Goal: Task Accomplishment & Management: Manage account settings

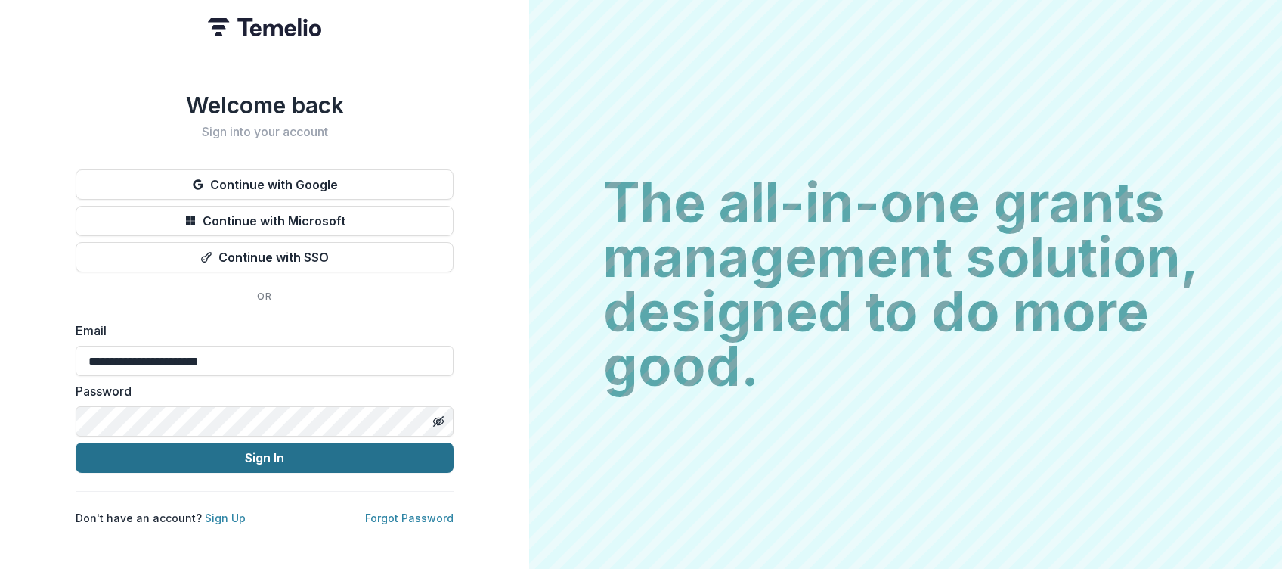
click at [283, 451] on button "Sign In" at bounding box center [265, 457] width 378 height 30
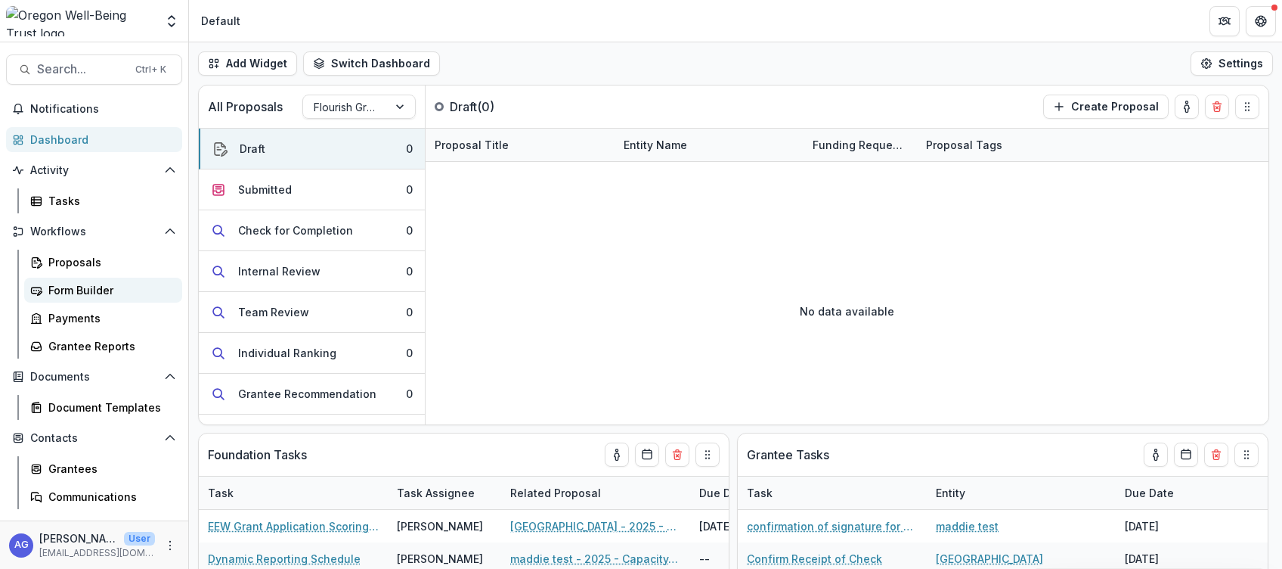
click at [119, 296] on div "Form Builder" at bounding box center [109, 290] width 122 height 16
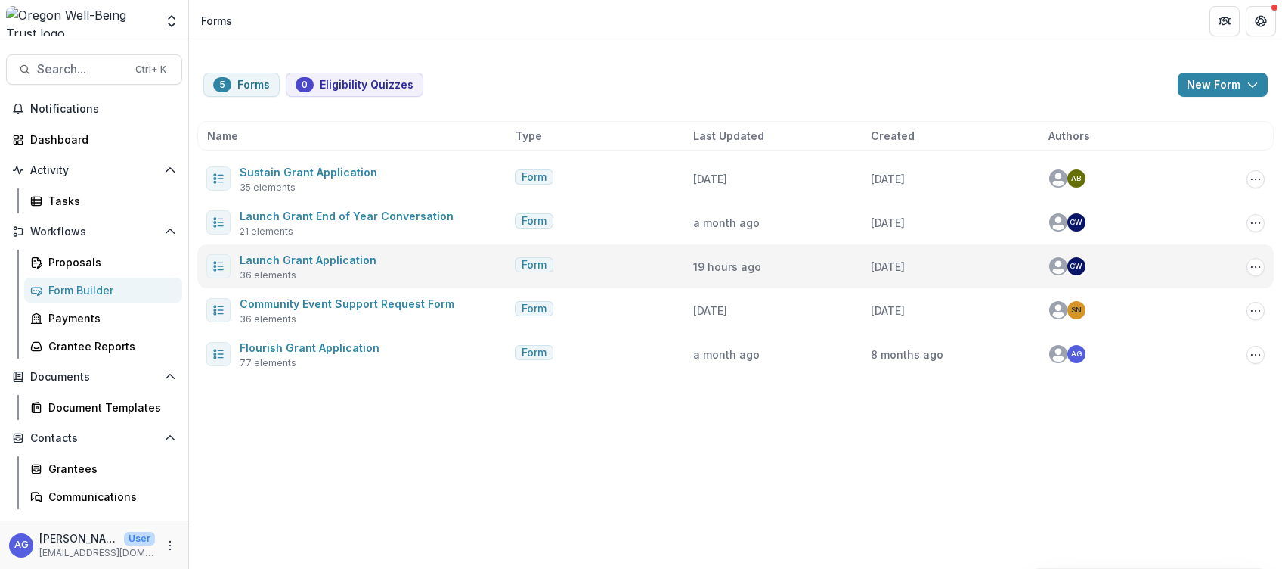
click at [381, 266] on div "Launch Grant Application 36 elements" at bounding box center [357, 266] width 302 height 32
click at [323, 256] on link "Launch Grant Application" at bounding box center [308, 259] width 137 height 13
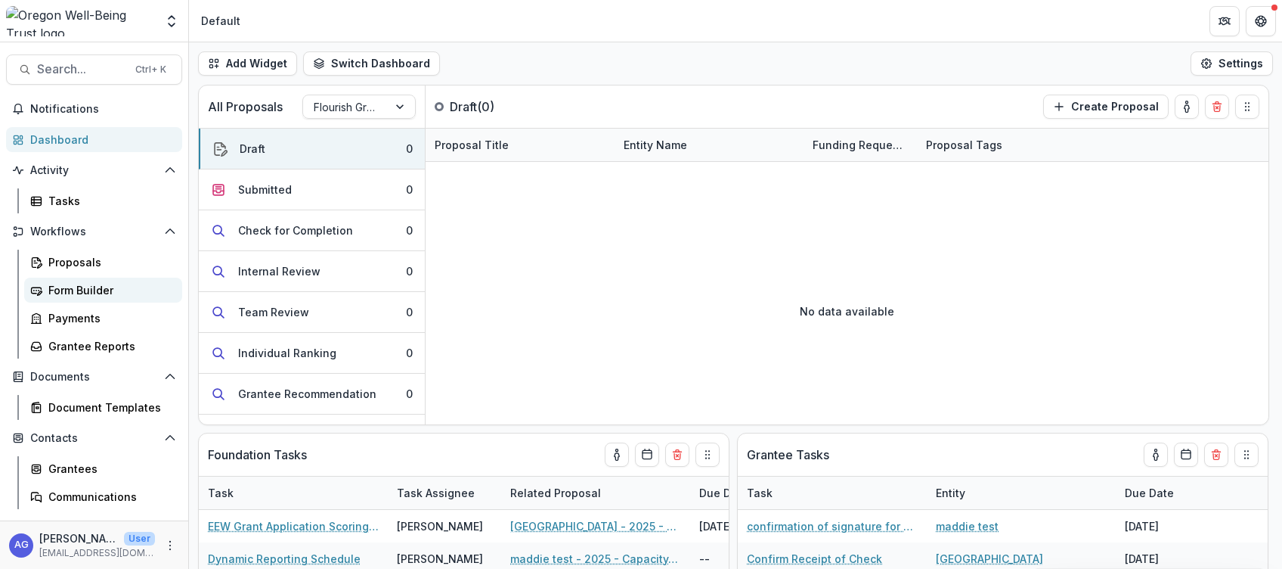
click at [100, 295] on div "Form Builder" at bounding box center [109, 290] width 122 height 16
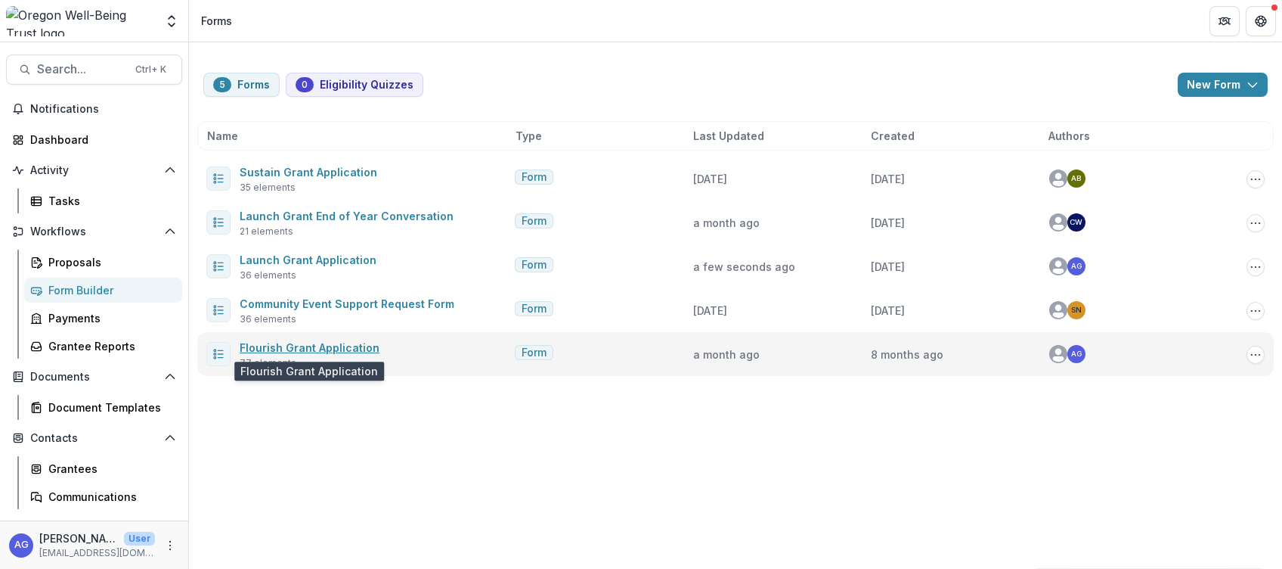
click at [318, 351] on link "Flourish Grant Application" at bounding box center [310, 347] width 140 height 13
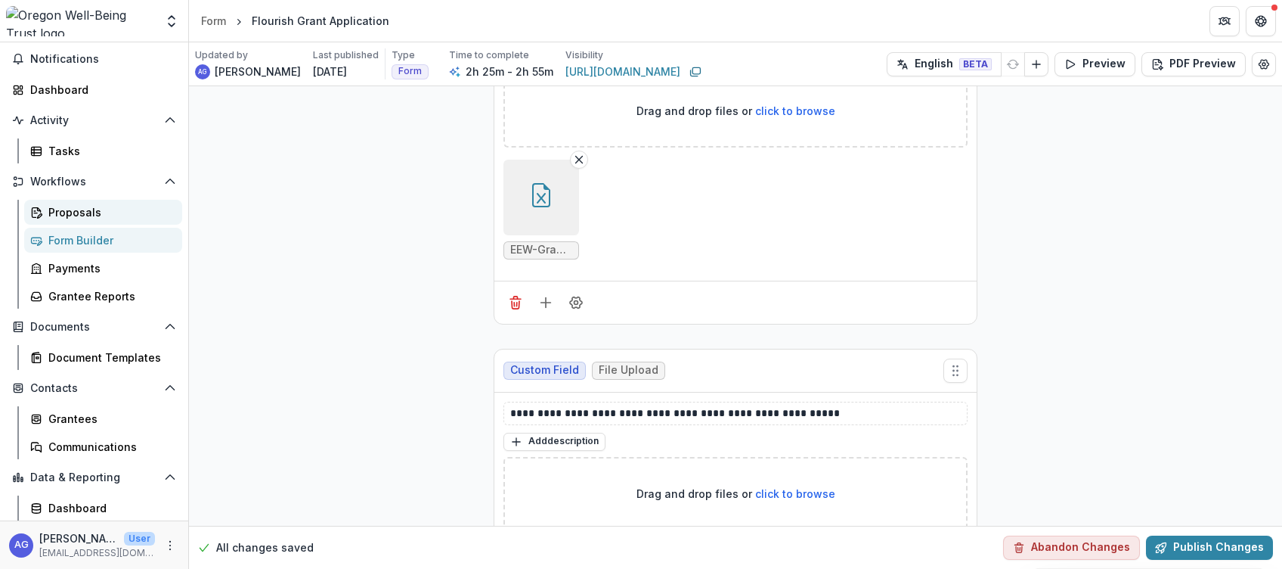
scroll to position [78, 0]
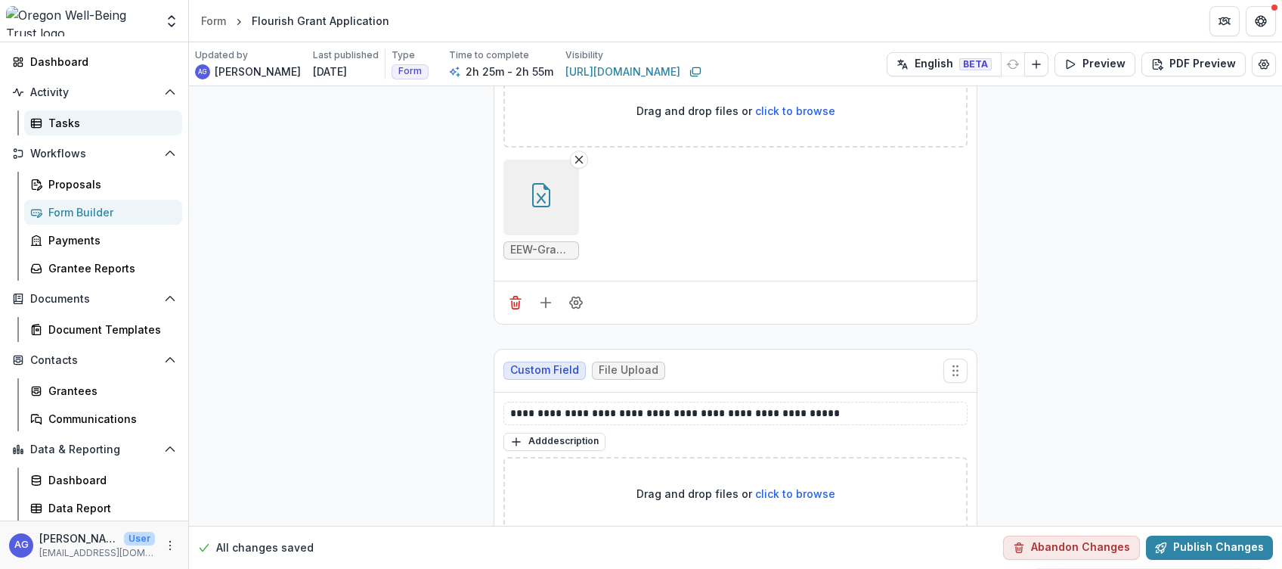
click at [59, 123] on div "Tasks" at bounding box center [109, 123] width 122 height 16
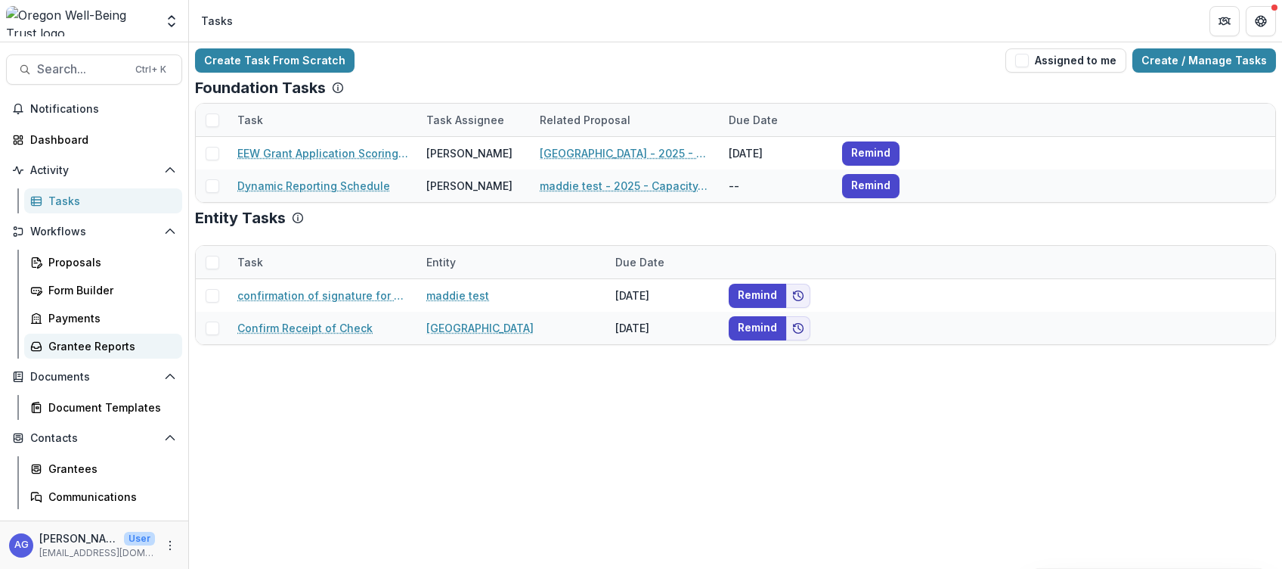
click at [85, 346] on div "Grantee Reports" at bounding box center [109, 346] width 122 height 16
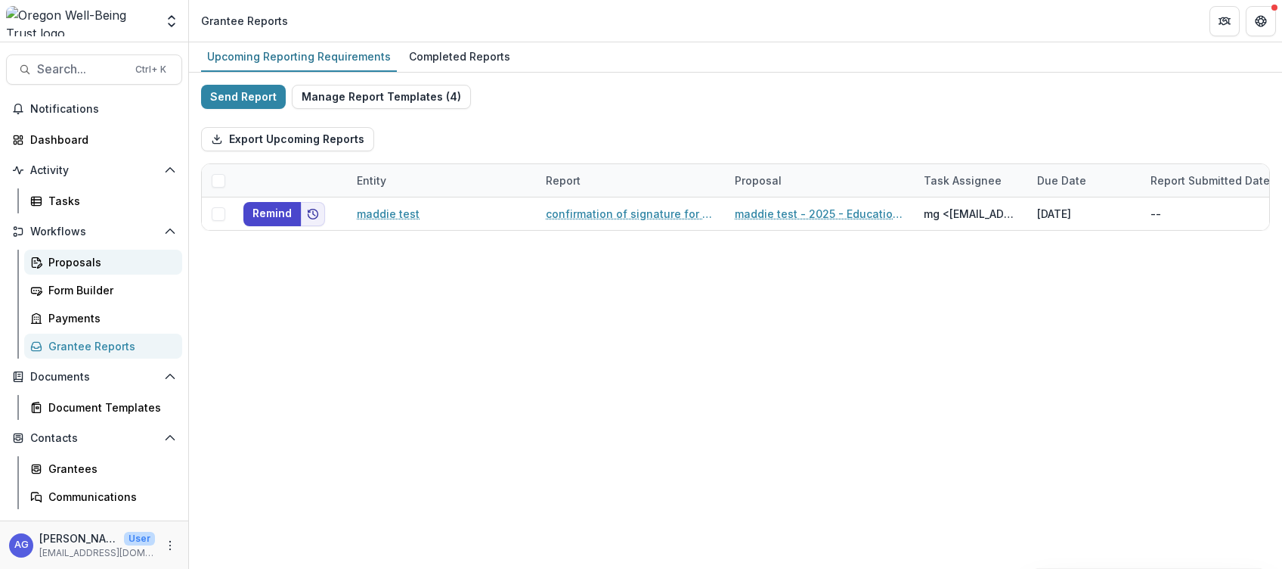
click at [96, 262] on div "Proposals" at bounding box center [109, 262] width 122 height 16
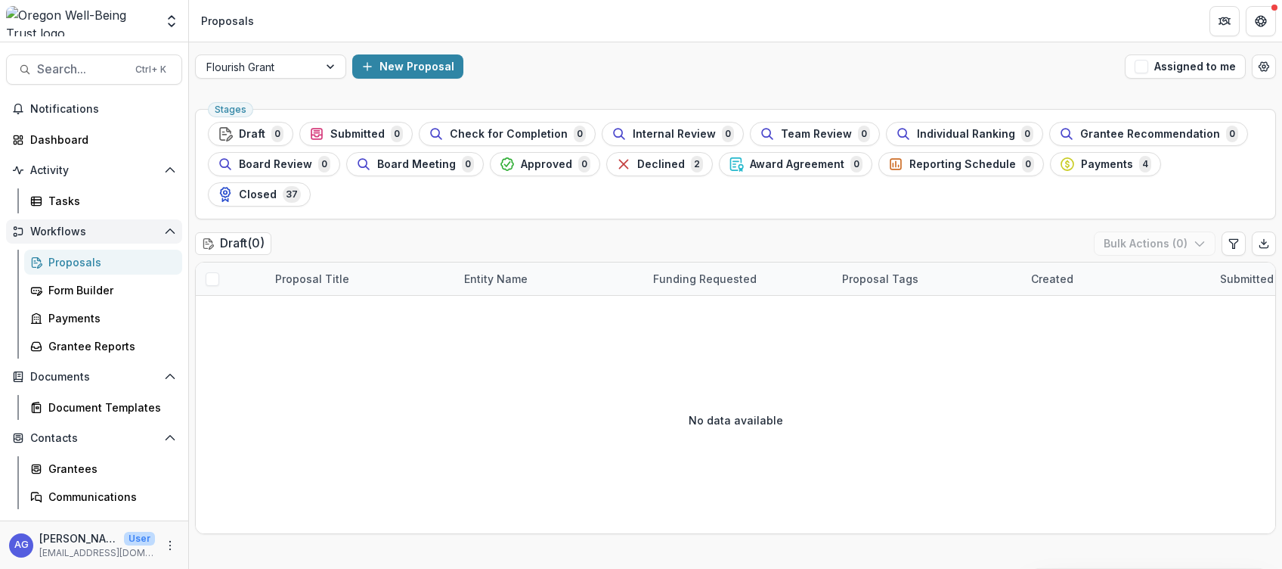
click at [107, 234] on span "Workflows" at bounding box center [94, 231] width 128 height 13
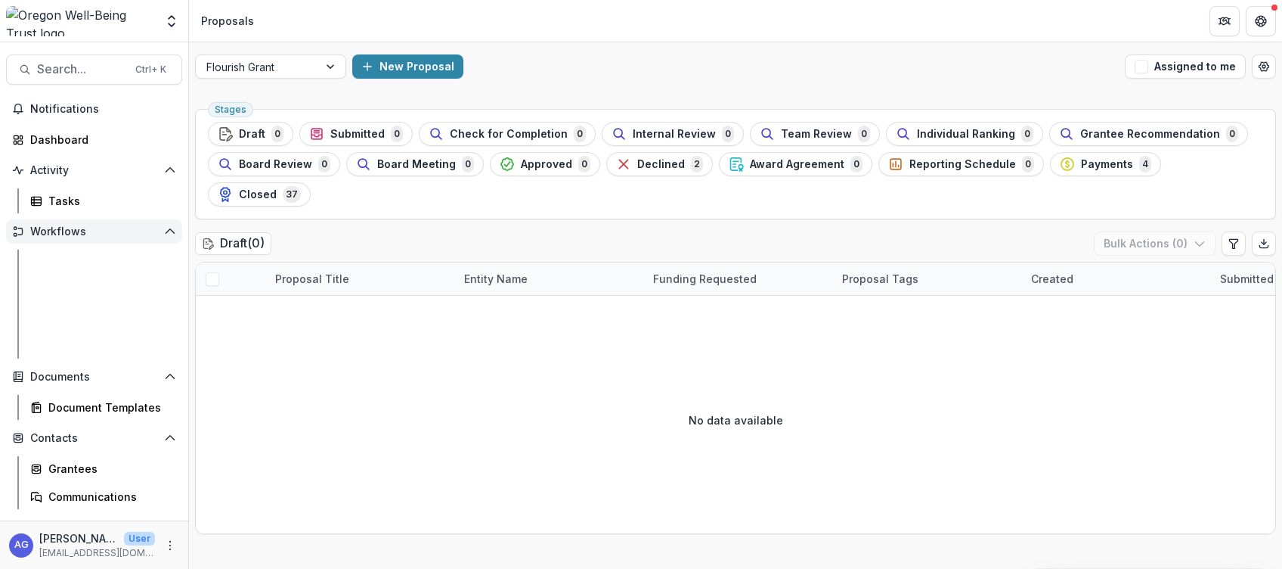
click at [107, 234] on span "Workflows" at bounding box center [94, 231] width 128 height 13
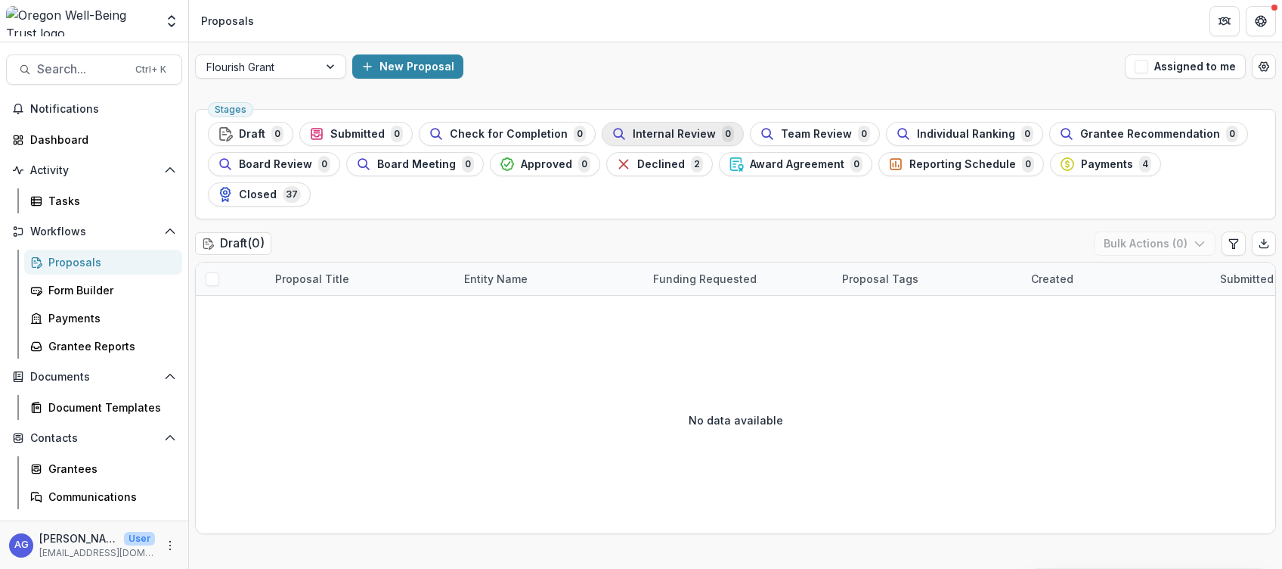
click at [651, 131] on span "Internal Review" at bounding box center [674, 134] width 83 height 13
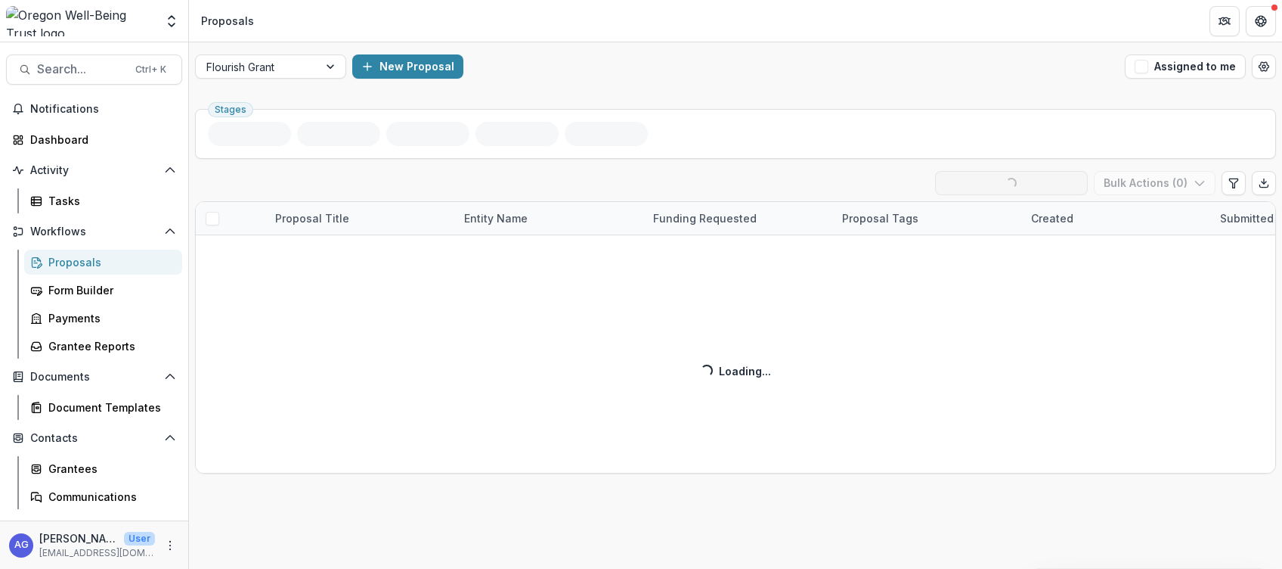
click at [651, 131] on ul "Stages" at bounding box center [736, 134] width 1056 height 24
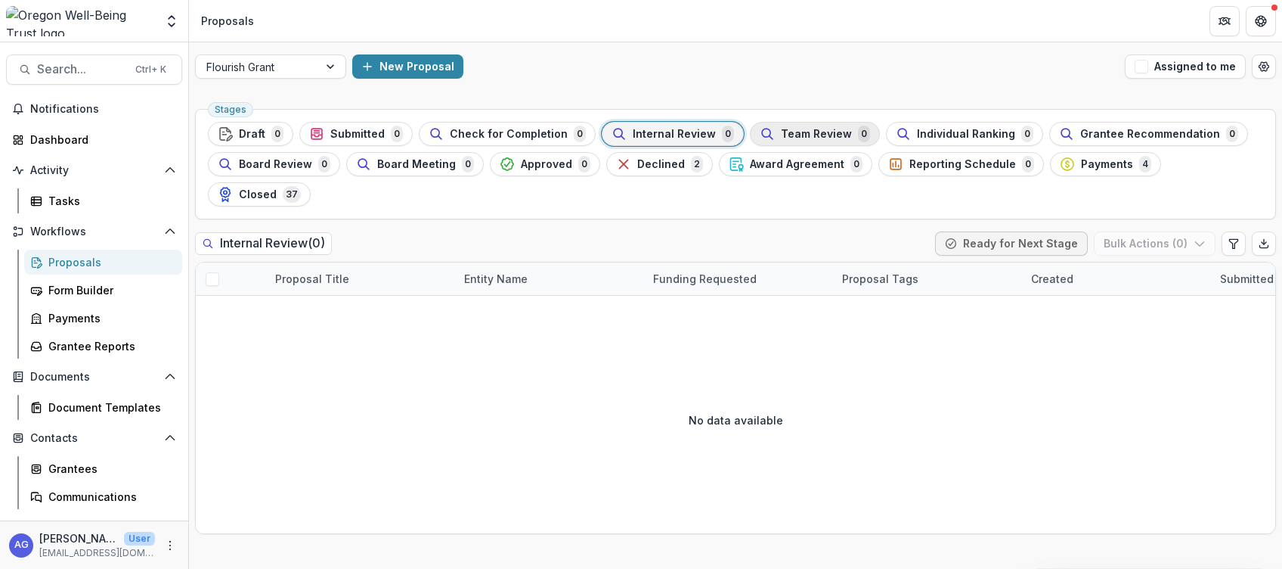
drag, startPoint x: 651, startPoint y: 131, endPoint x: 792, endPoint y: 130, distance: 141.4
click at [792, 130] on span "Team Review" at bounding box center [816, 134] width 71 height 13
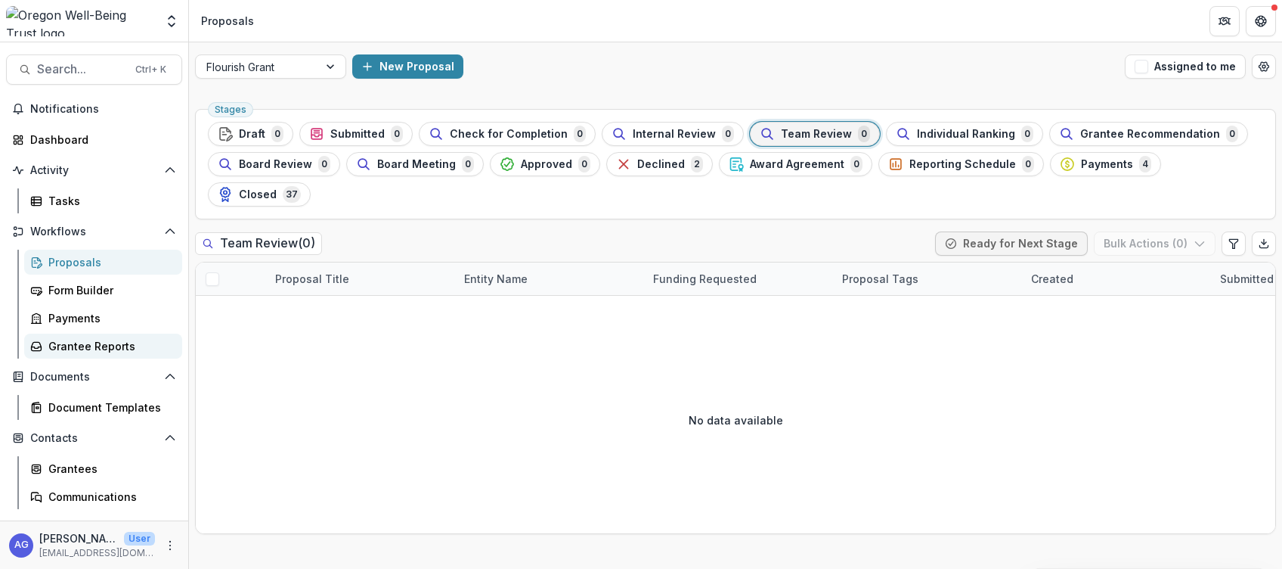
scroll to position [78, 0]
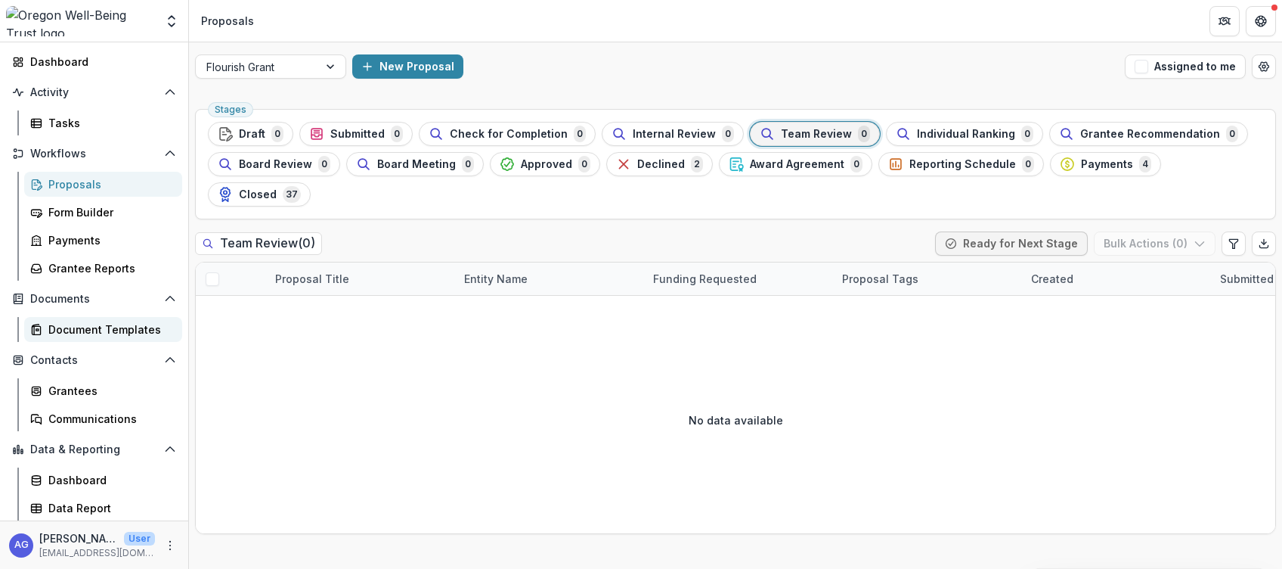
click at [119, 332] on div "Document Templates" at bounding box center [109, 329] width 122 height 16
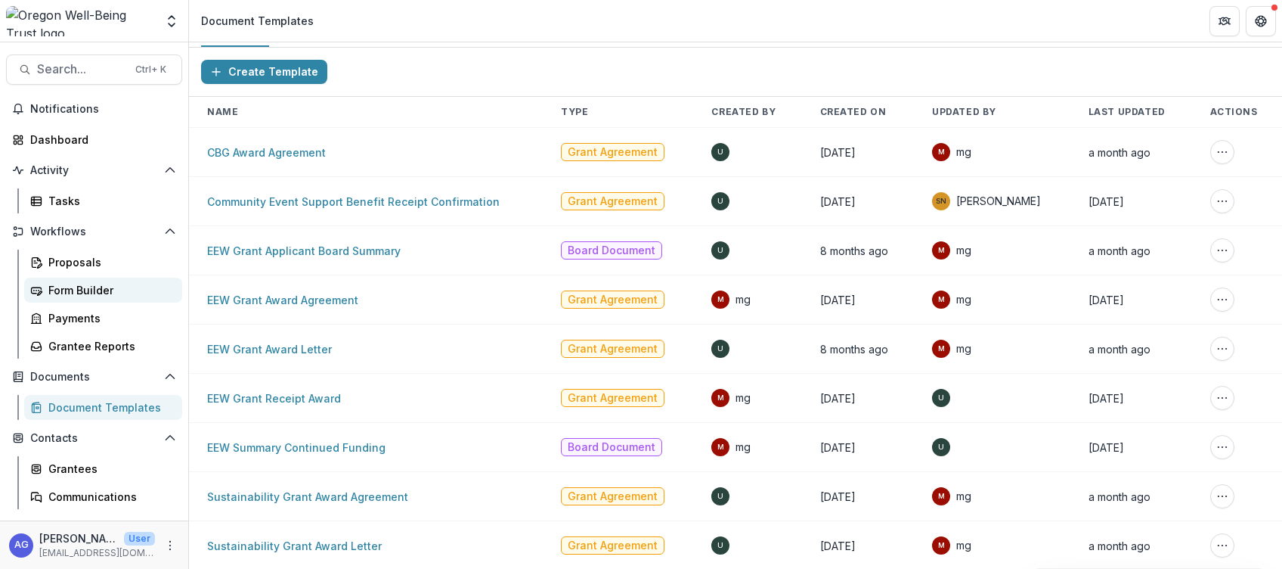
click at [126, 291] on div "Form Builder" at bounding box center [109, 290] width 122 height 16
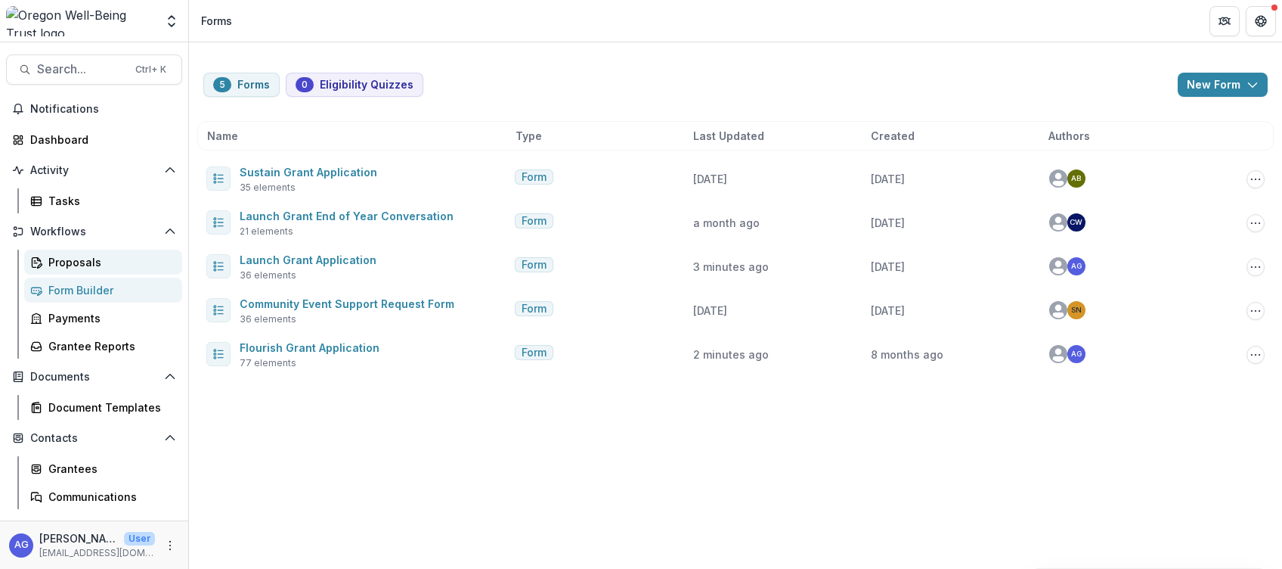
click at [70, 259] on div "Proposals" at bounding box center [109, 262] width 122 height 16
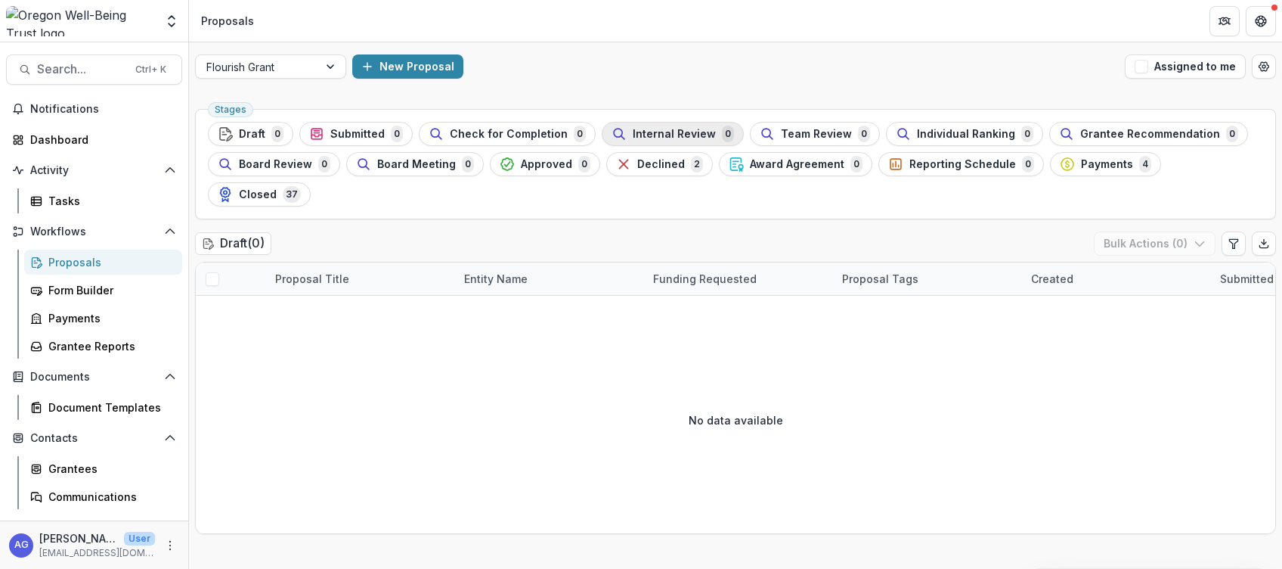
click at [684, 128] on span "Internal Review" at bounding box center [674, 134] width 83 height 13
click at [684, 128] on ul "Stages Draft 0 Submitted 0 Check for Completion 0 Internal Review 0 Team Review…" at bounding box center [736, 164] width 1056 height 85
click at [684, 128] on span "Internal Review" at bounding box center [674, 134] width 83 height 13
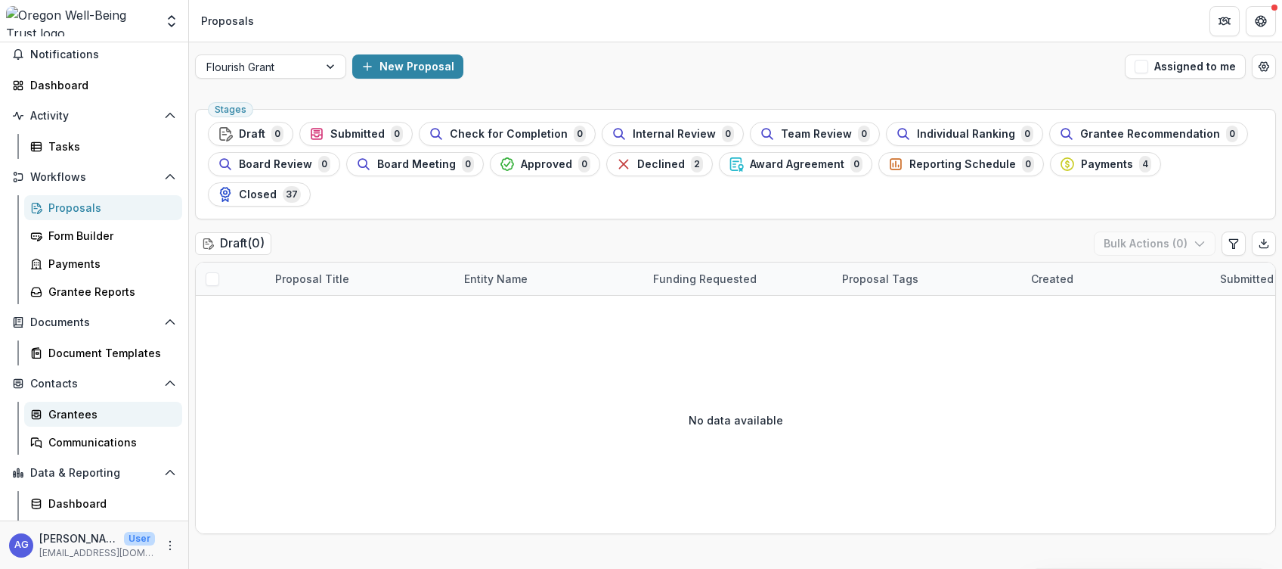
scroll to position [78, 0]
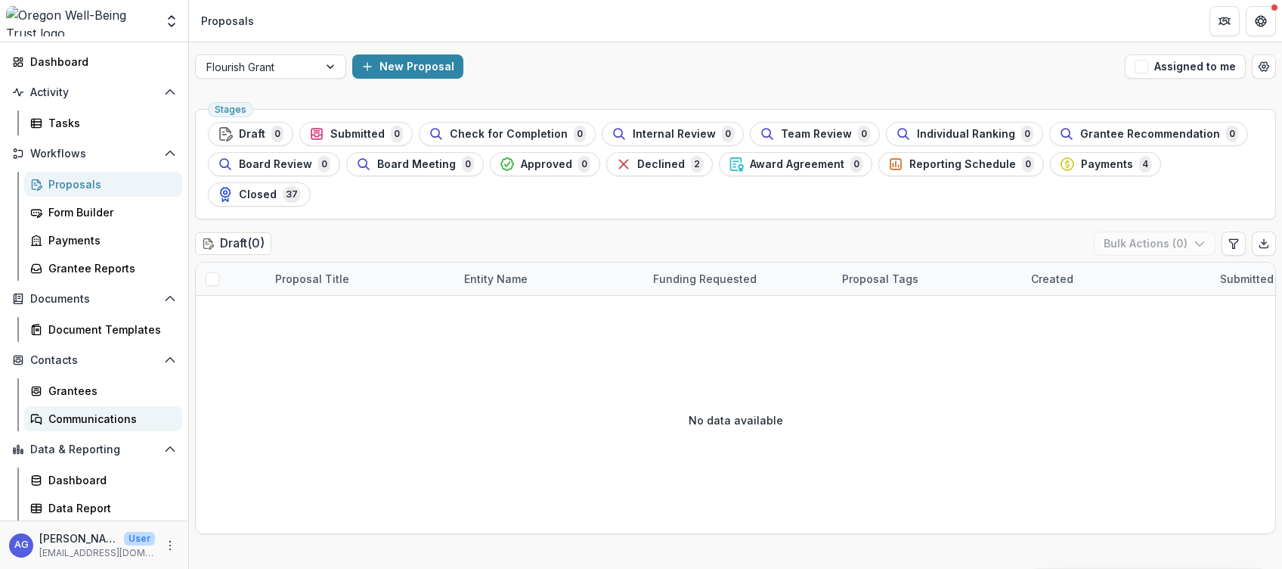
click at [87, 423] on div "Communications" at bounding box center [109, 419] width 122 height 16
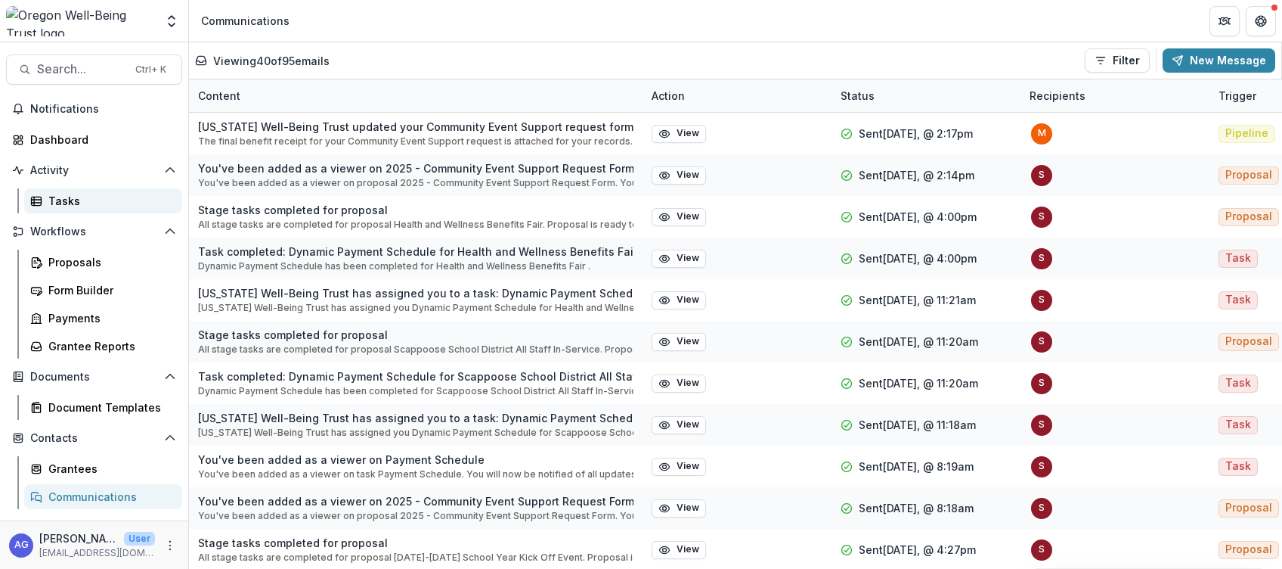
click at [70, 206] on div "Tasks" at bounding box center [109, 201] width 122 height 16
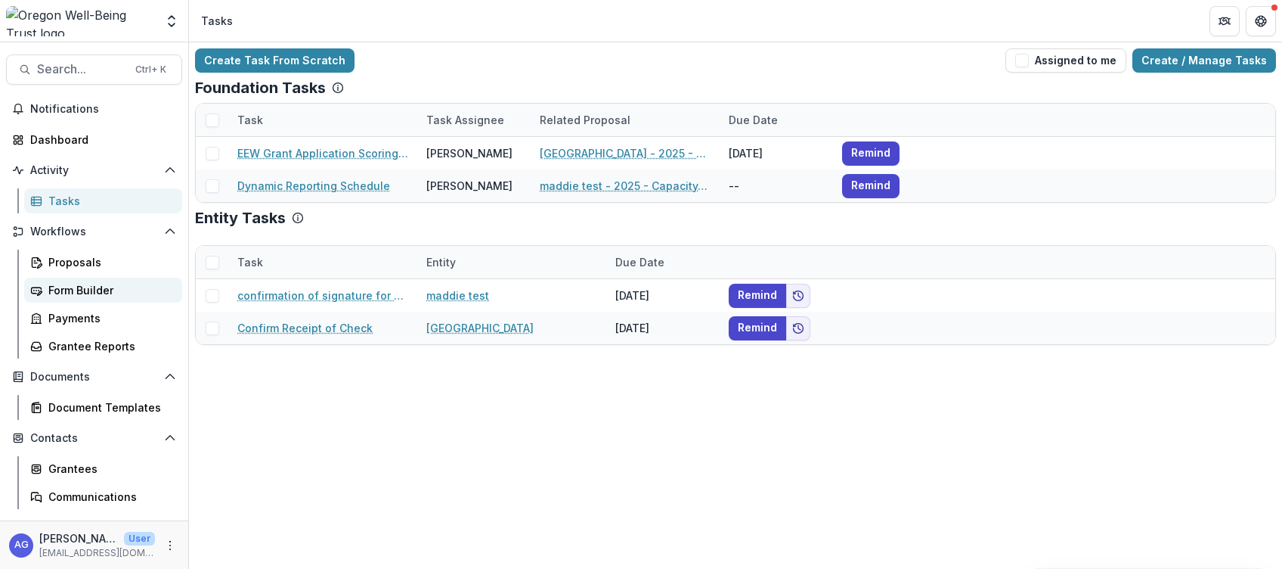
click at [121, 284] on div "Form Builder" at bounding box center [109, 290] width 122 height 16
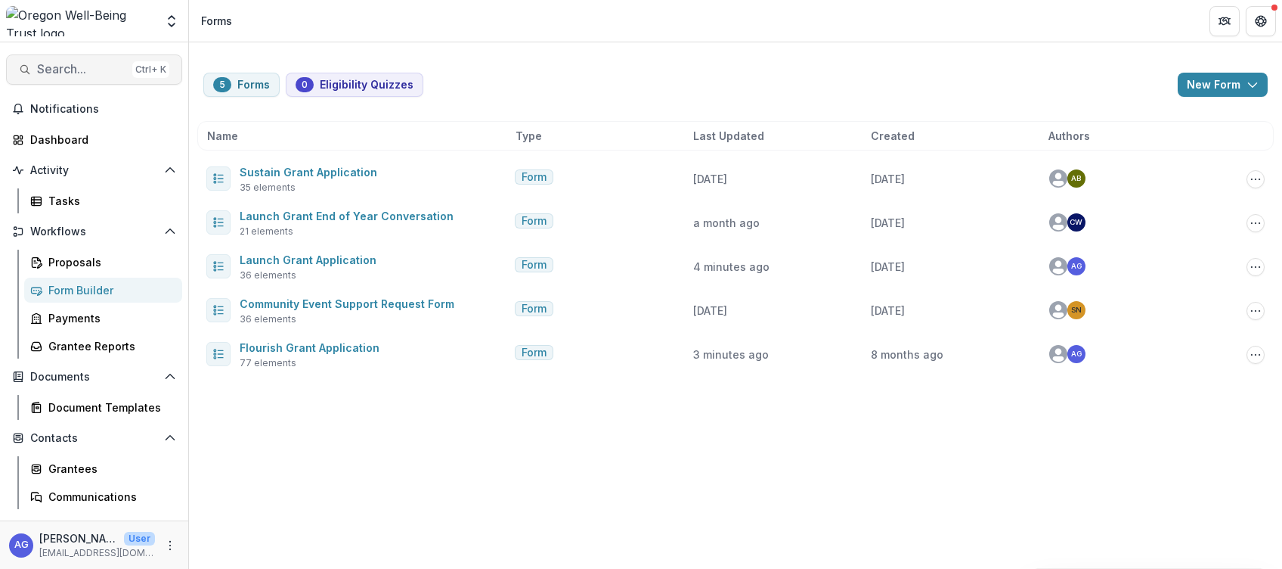
click at [83, 67] on span "Search..." at bounding box center [81, 69] width 89 height 14
drag, startPoint x: 82, startPoint y: 67, endPoint x: 49, endPoint y: 75, distance: 34.1
click at [49, 75] on span "Search..." at bounding box center [81, 69] width 89 height 14
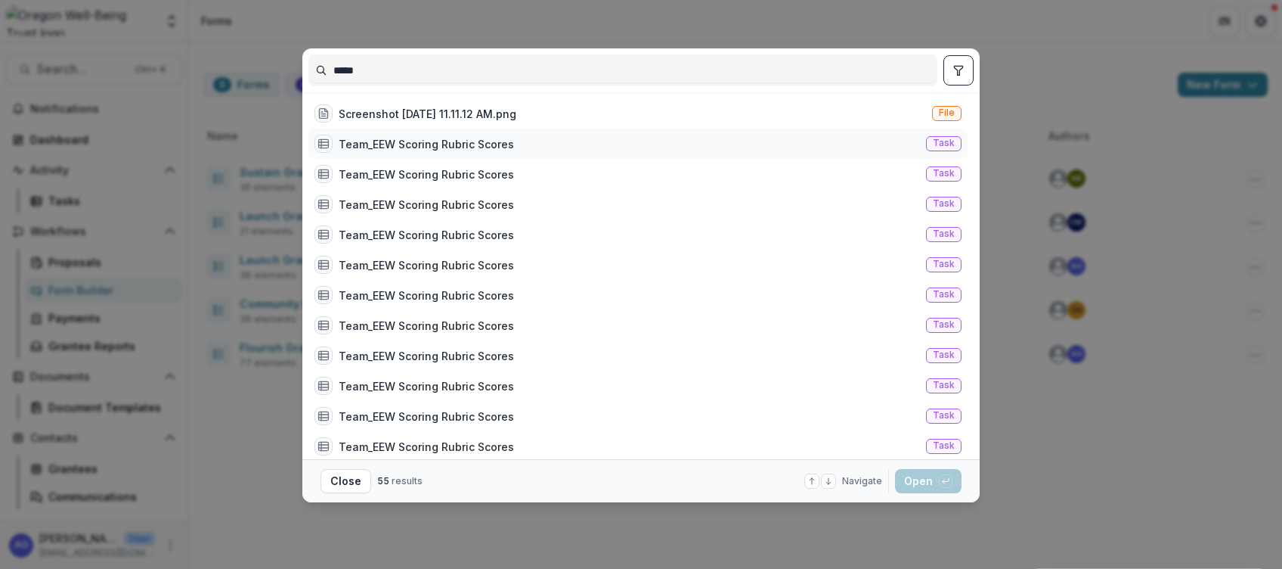
type input "*****"
click at [490, 146] on div "Team_EEW Scoring Rubric Scores" at bounding box center [426, 144] width 175 height 16
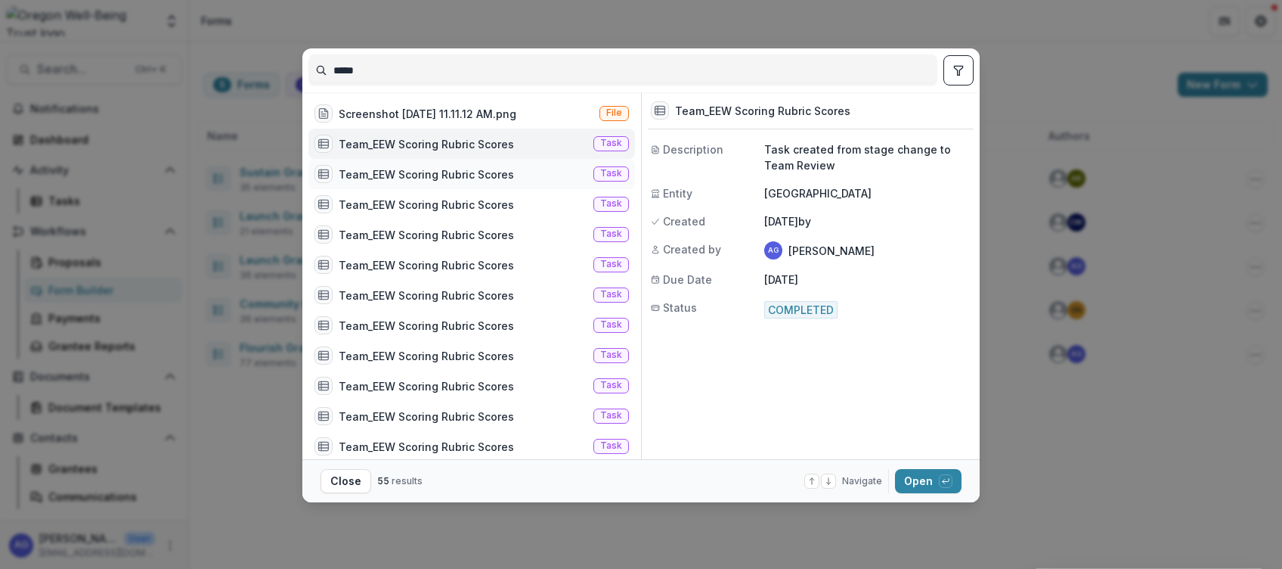
click at [510, 170] on div "Team_EEW Scoring Rubric Scores" at bounding box center [426, 174] width 175 height 16
click at [346, 484] on button "Close" at bounding box center [346, 481] width 51 height 24
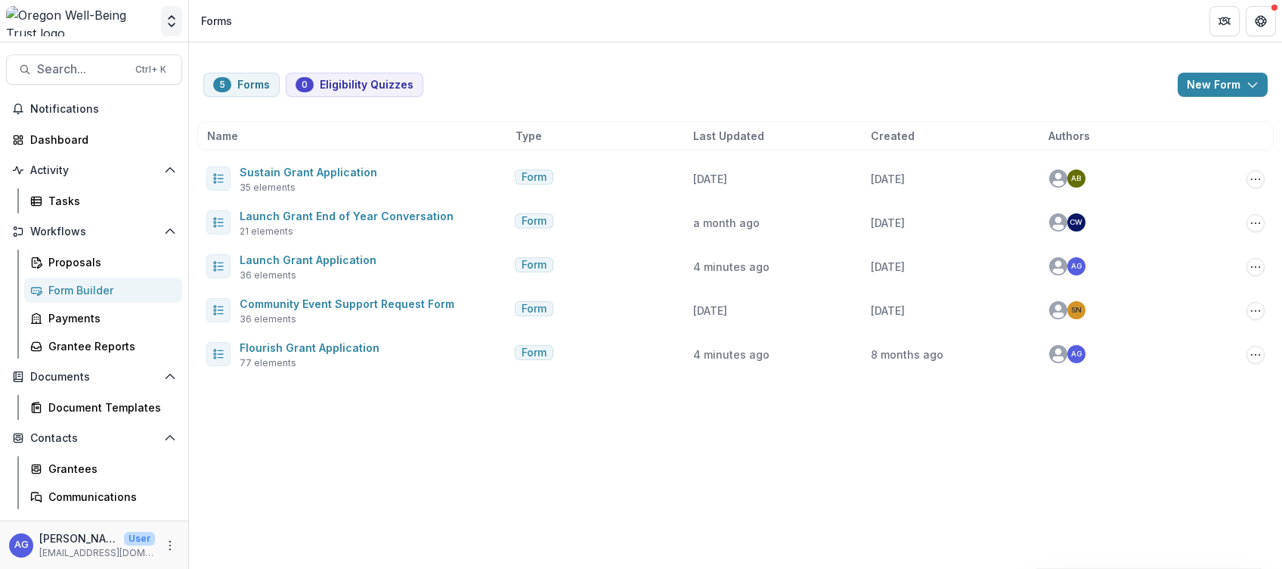
click at [175, 29] on button "Open entity switcher" at bounding box center [171, 21] width 21 height 30
click at [172, 24] on icon "Open entity switcher" at bounding box center [171, 21] width 15 height 15
click at [167, 27] on icon "Open entity switcher" at bounding box center [171, 21] width 15 height 15
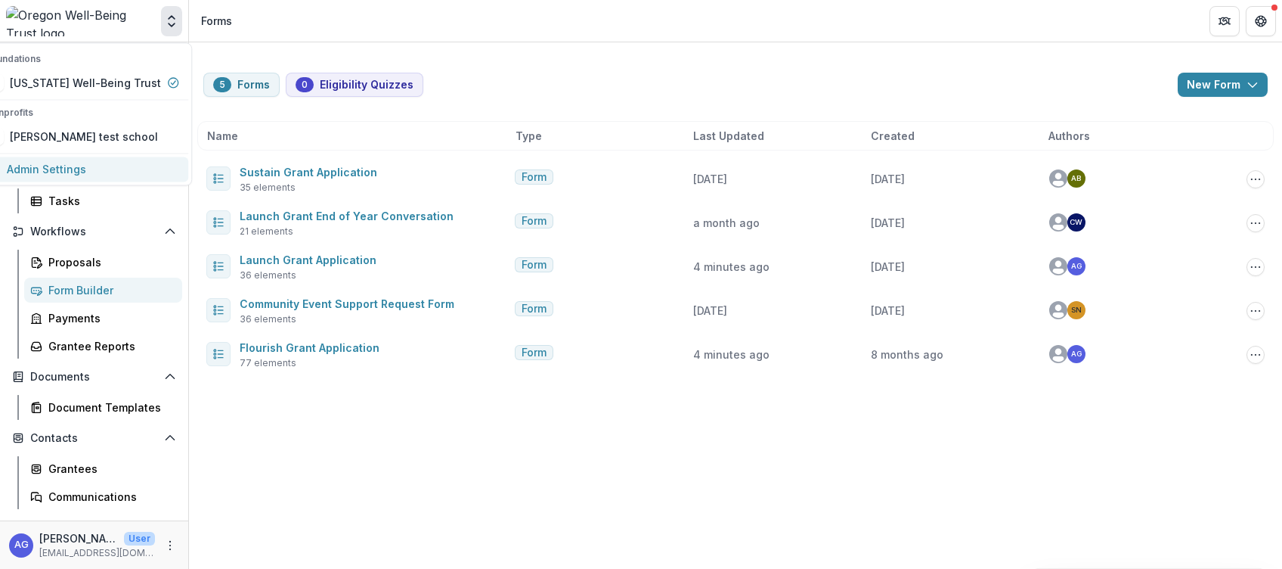
click at [96, 166] on link "Admin Settings" at bounding box center [83, 169] width 212 height 25
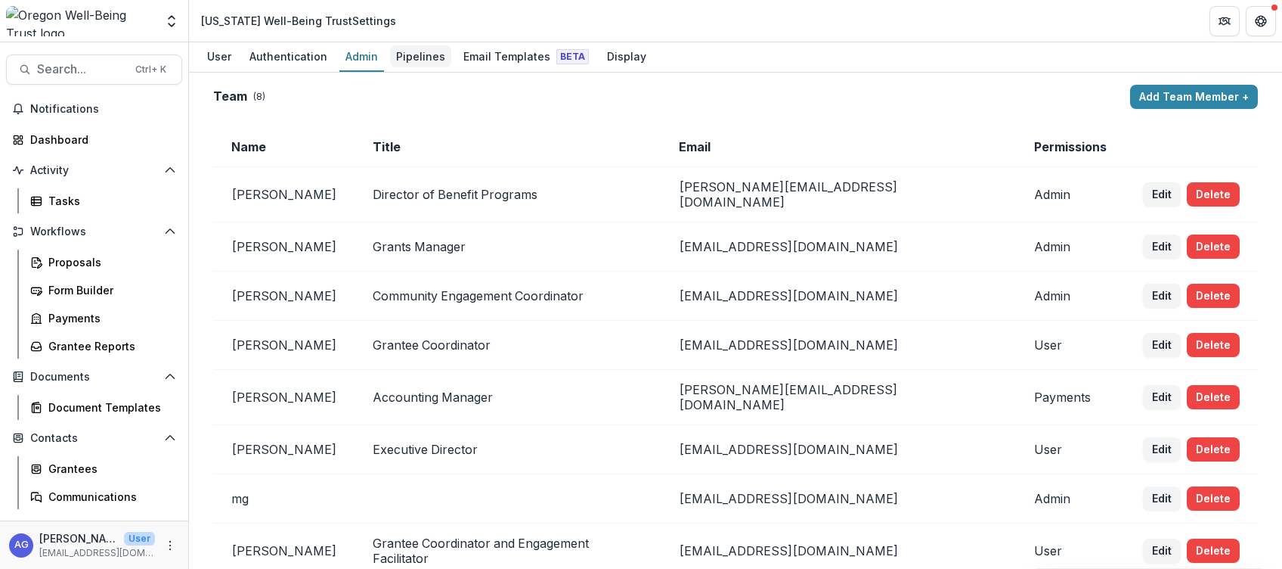
click at [424, 58] on div "Pipelines" at bounding box center [420, 56] width 61 height 22
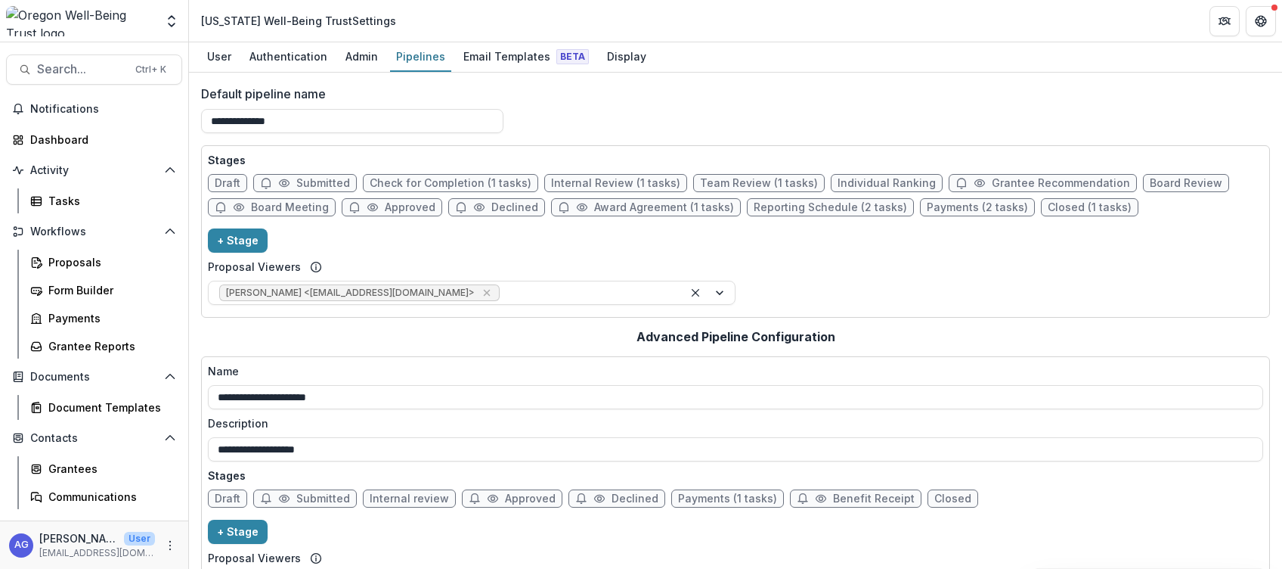
click at [658, 184] on span "Internal Review (1 tasks)" at bounding box center [615, 183] width 129 height 13
select select "******"
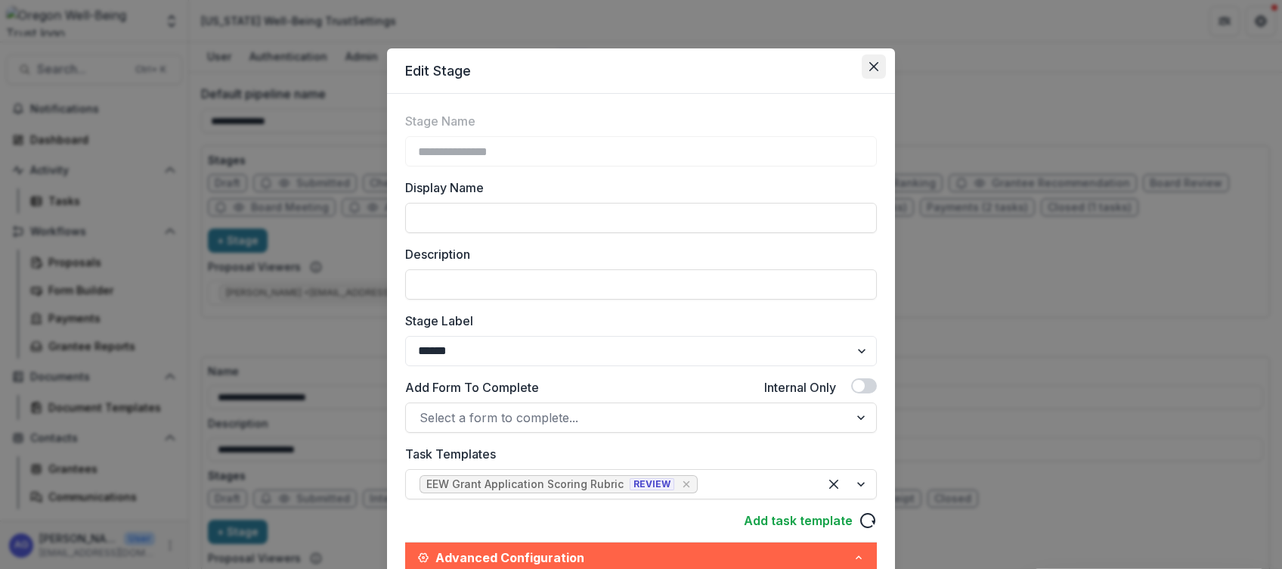
click at [875, 67] on icon "Close" at bounding box center [874, 66] width 9 height 9
